Goal: Transaction & Acquisition: Purchase product/service

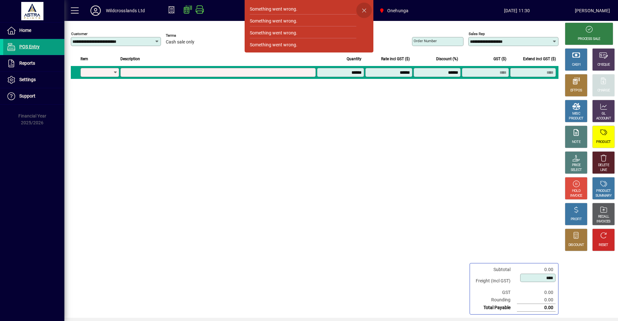
click at [365, 12] on span "button" at bounding box center [363, 10] width 15 height 15
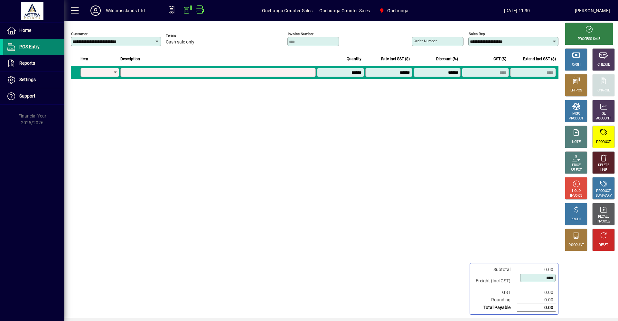
click at [25, 44] on span "POS Entry" at bounding box center [29, 46] width 20 height 5
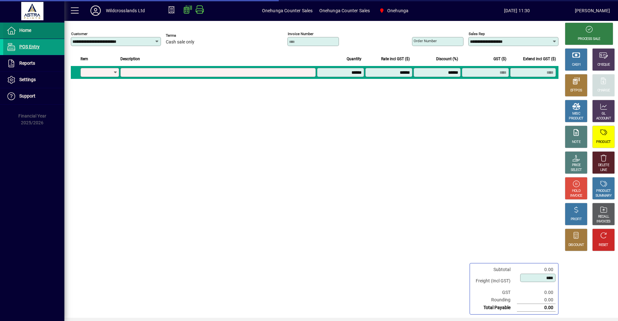
click at [26, 29] on span "Home" at bounding box center [25, 30] width 12 height 5
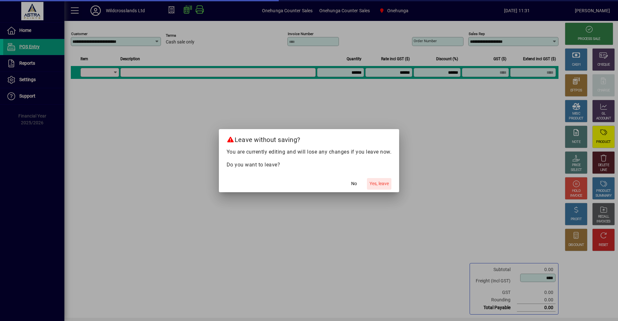
click at [382, 186] on span "Yes, leave" at bounding box center [379, 183] width 19 height 7
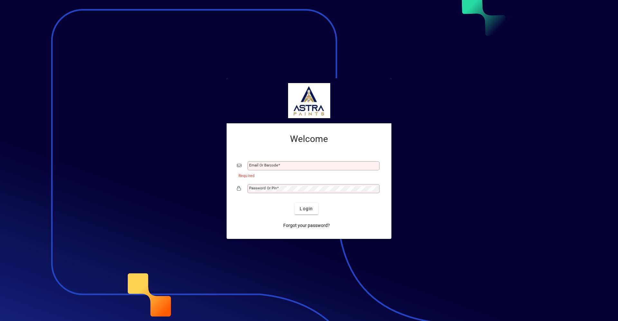
drag, startPoint x: 265, startPoint y: 163, endPoint x: 268, endPoint y: 167, distance: 4.9
click at [265, 163] on div "Email or Barcode" at bounding box center [314, 165] width 132 height 9
click at [268, 167] on input "Email or Barcode" at bounding box center [314, 165] width 130 height 5
type input "**********"
click at [295, 203] on button "Login" at bounding box center [307, 209] width 24 height 12
